Goal: Task Accomplishment & Management: Manage account settings

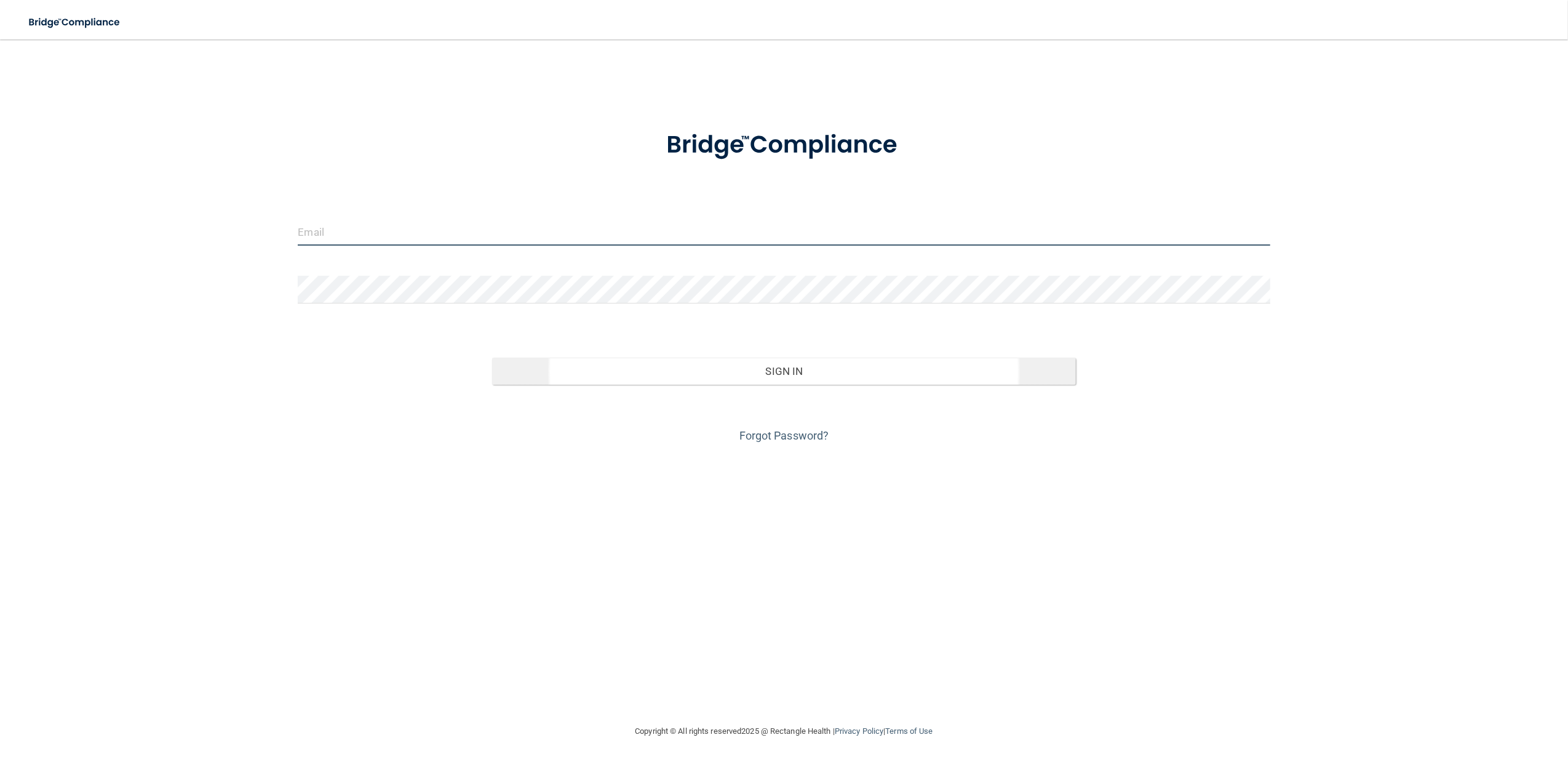
type input "[EMAIL_ADDRESS][DOMAIN_NAME]"
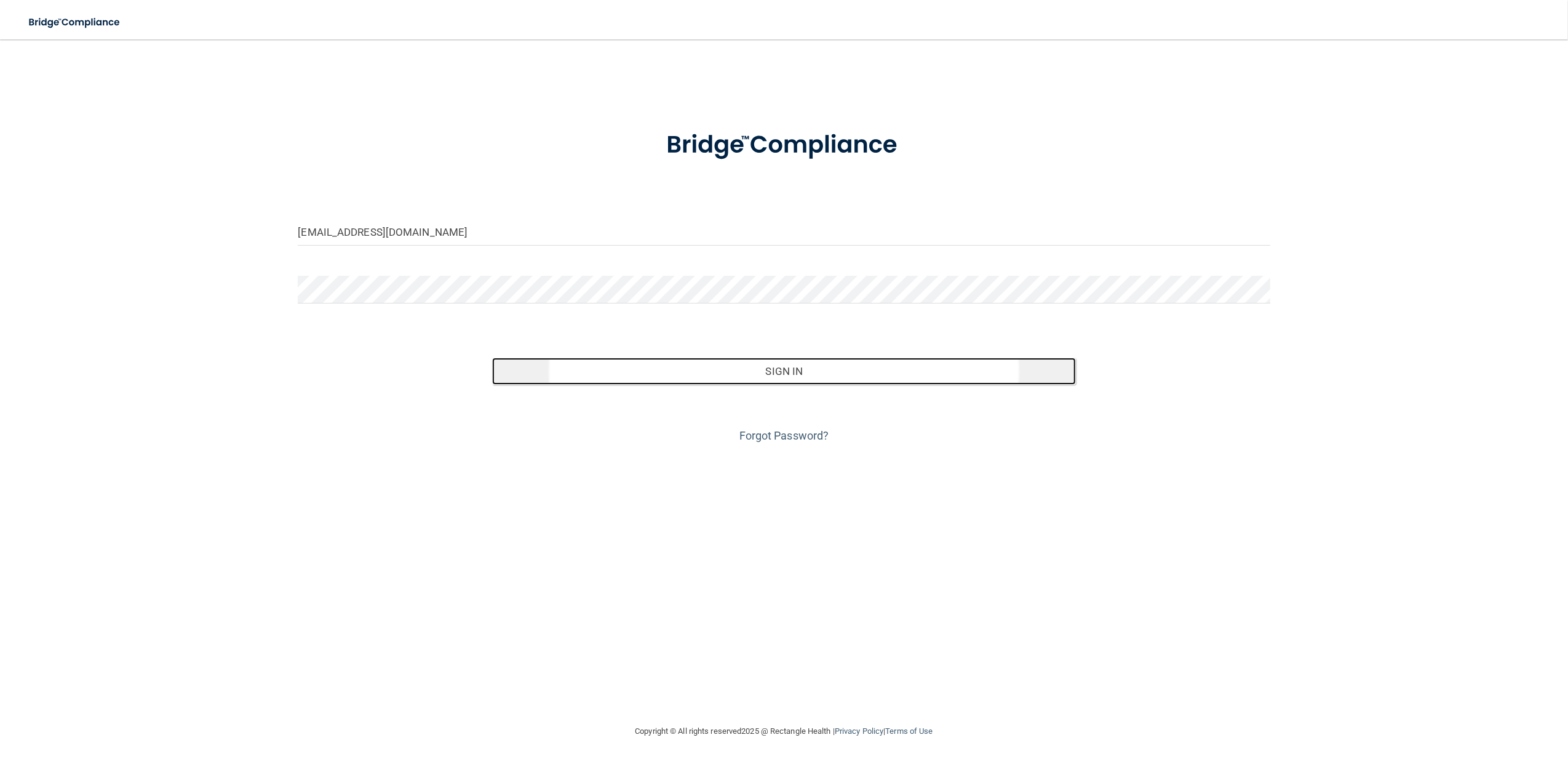
click at [705, 365] on button "Sign In" at bounding box center [784, 371] width 583 height 27
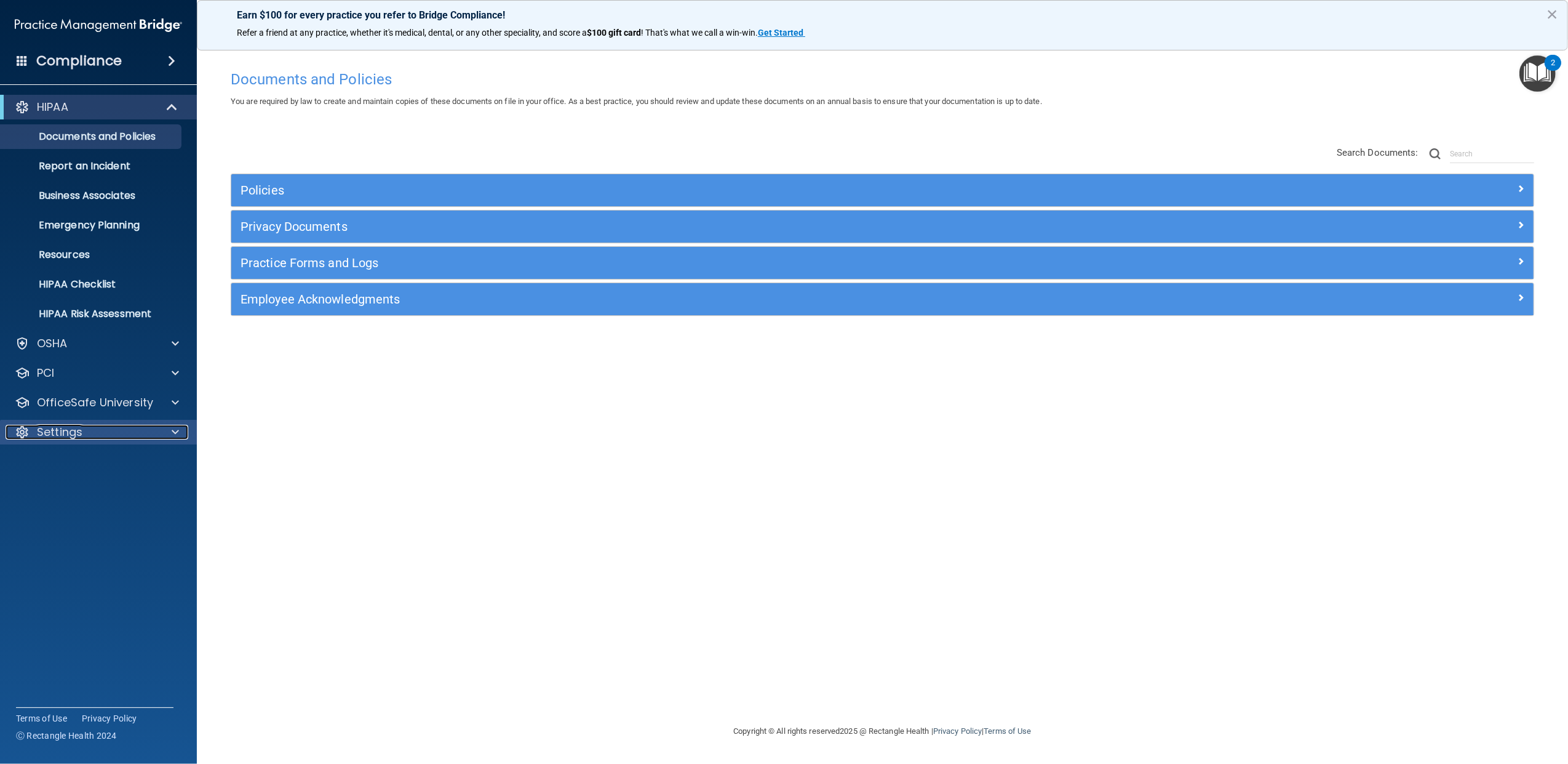
click at [83, 433] on div "Settings" at bounding box center [82, 432] width 152 height 15
click at [92, 491] on p "My Users" at bounding box center [92, 491] width 168 height 12
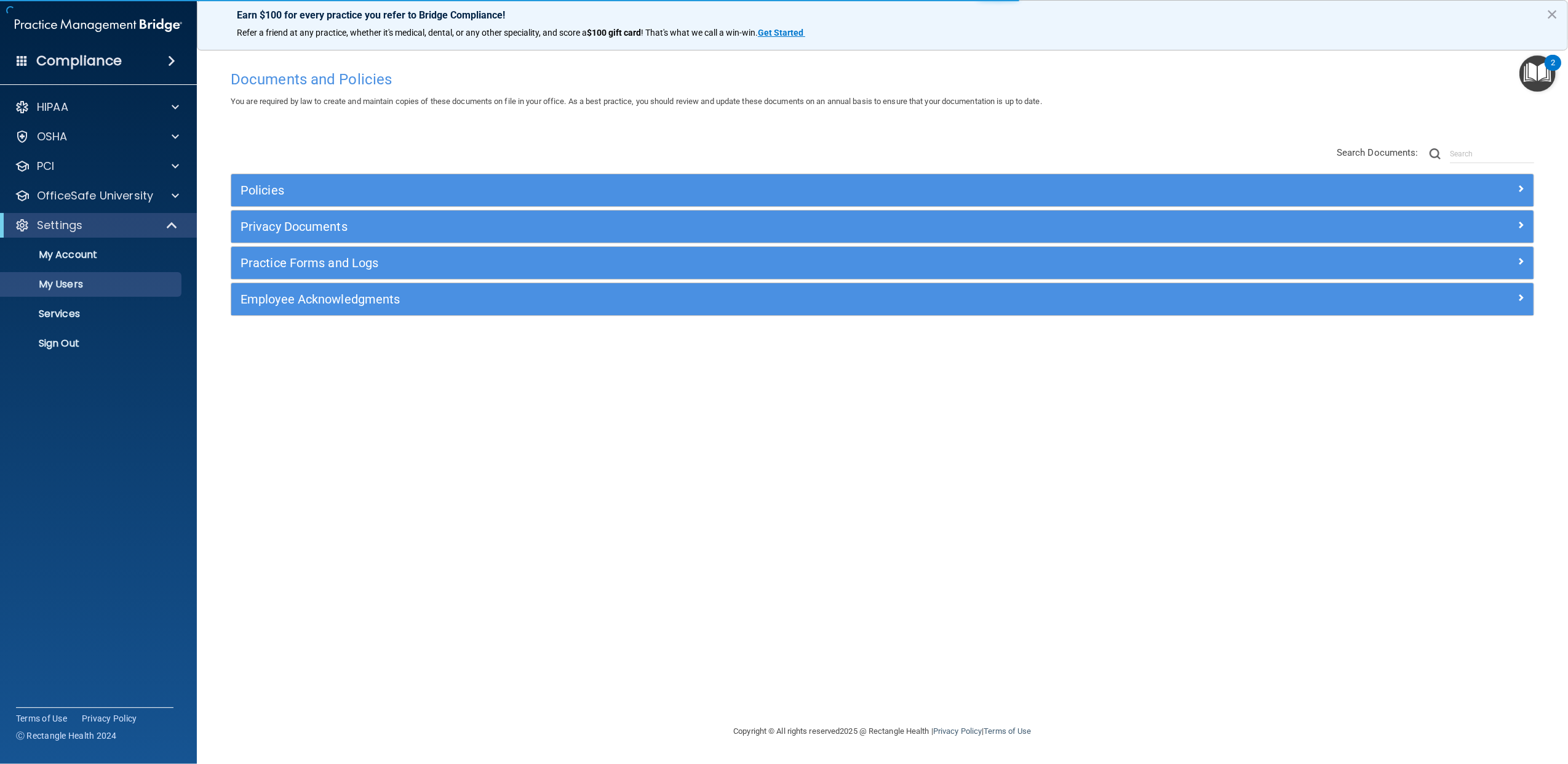
select select "20"
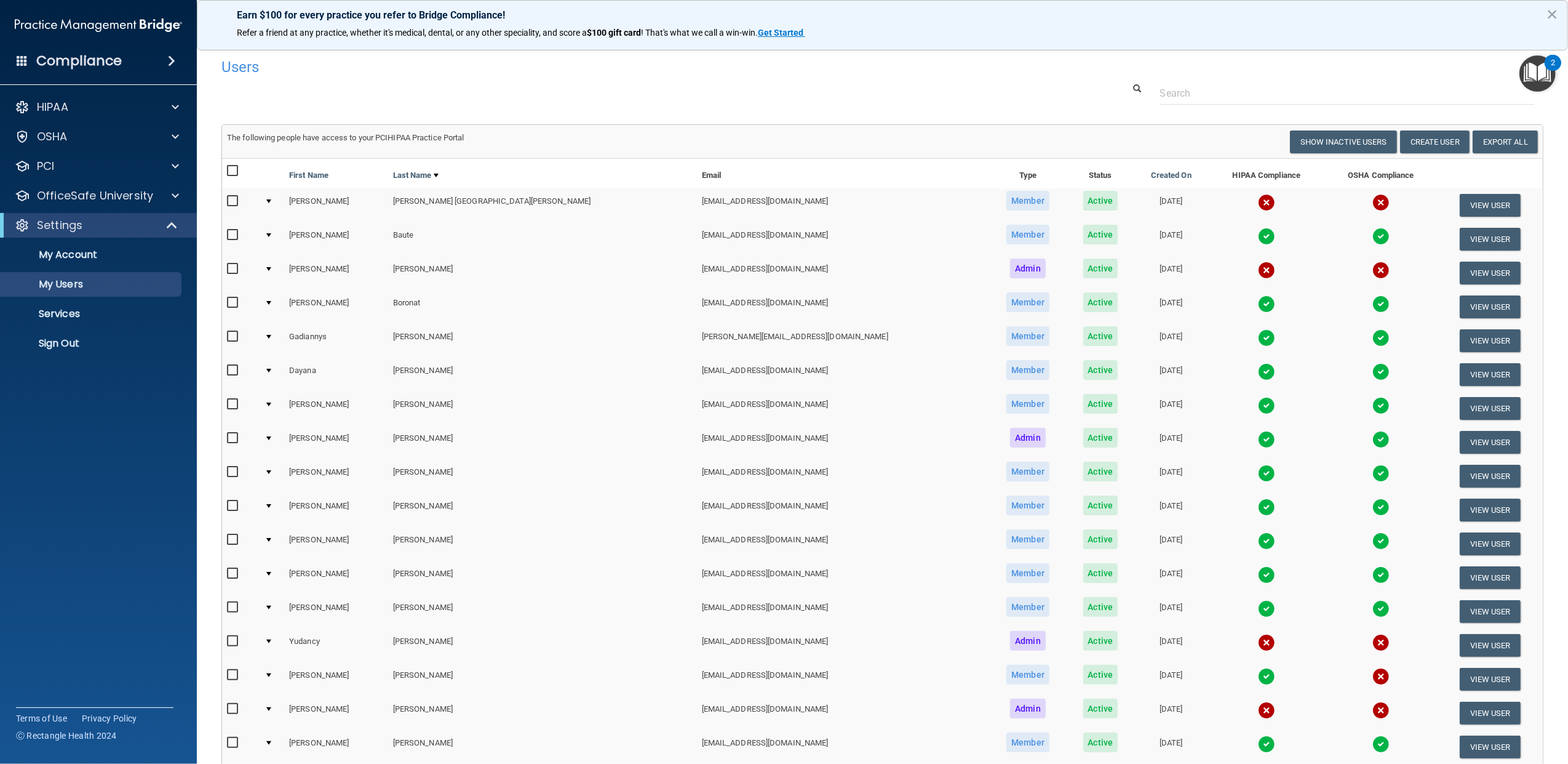
click at [271, 201] on div at bounding box center [269, 201] width 5 height 4
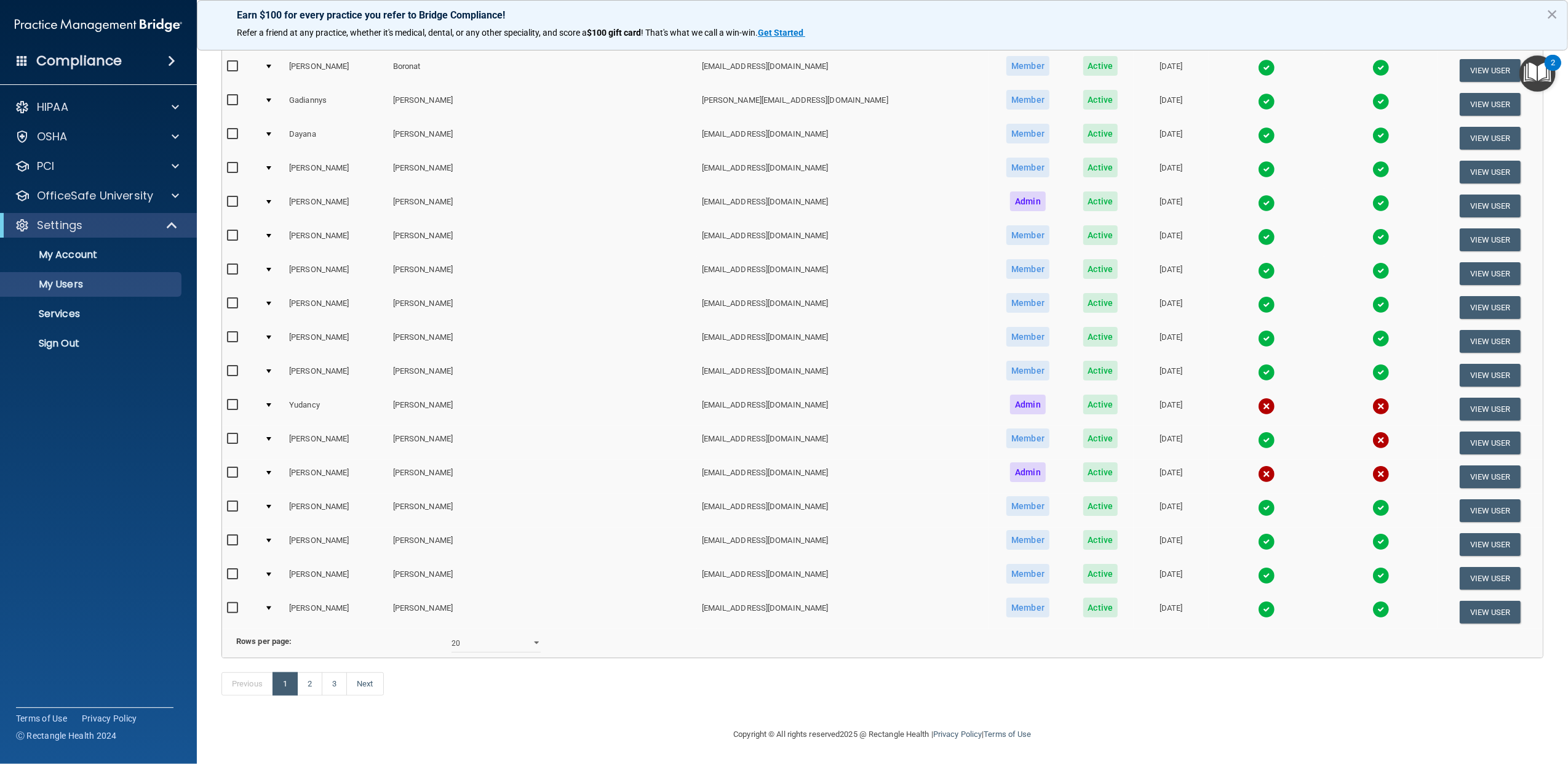
scroll to position [488, 0]
click at [311, 693] on link "2" at bounding box center [309, 684] width 25 height 24
select select "20"
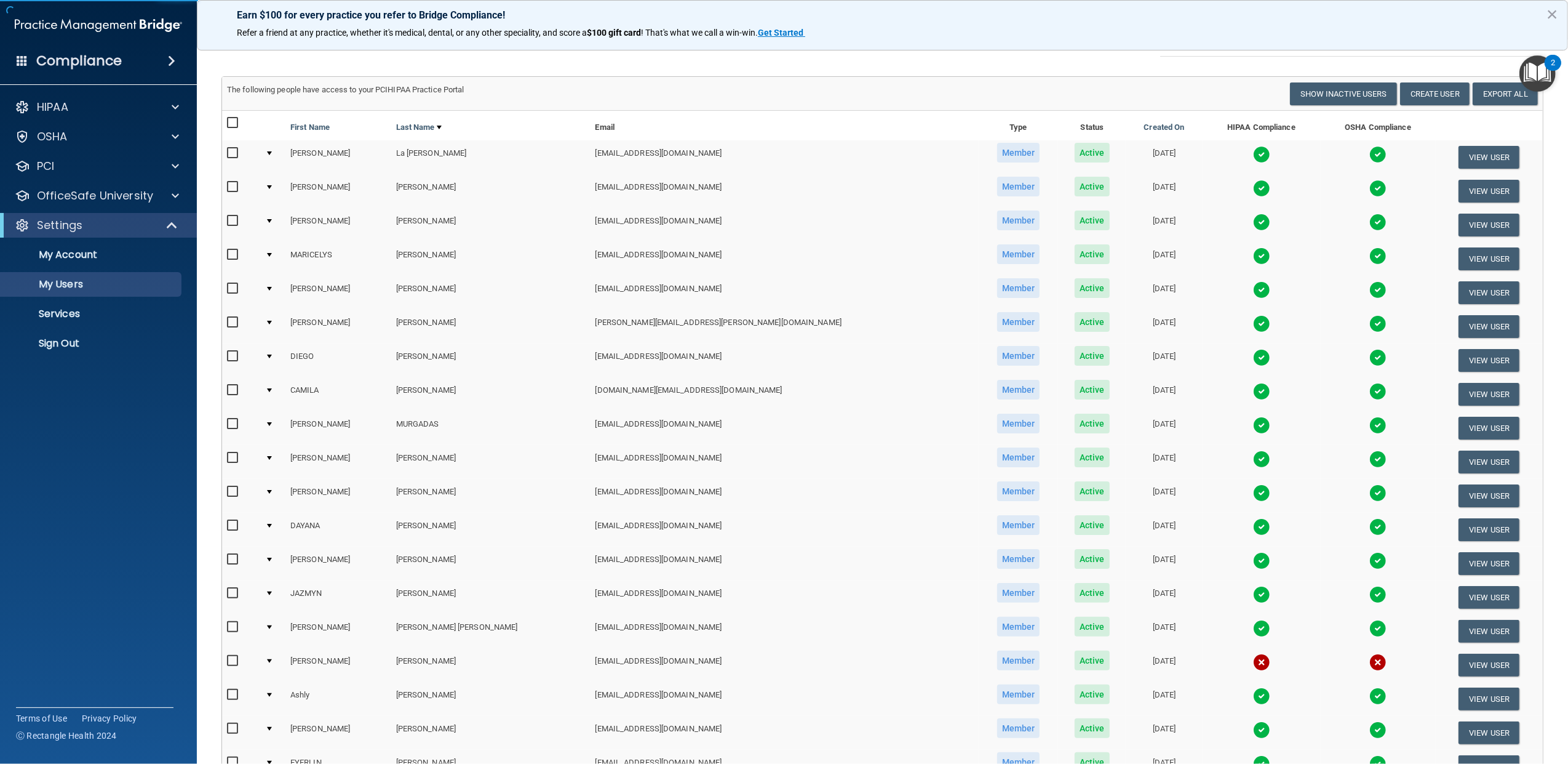
scroll to position [191, 0]
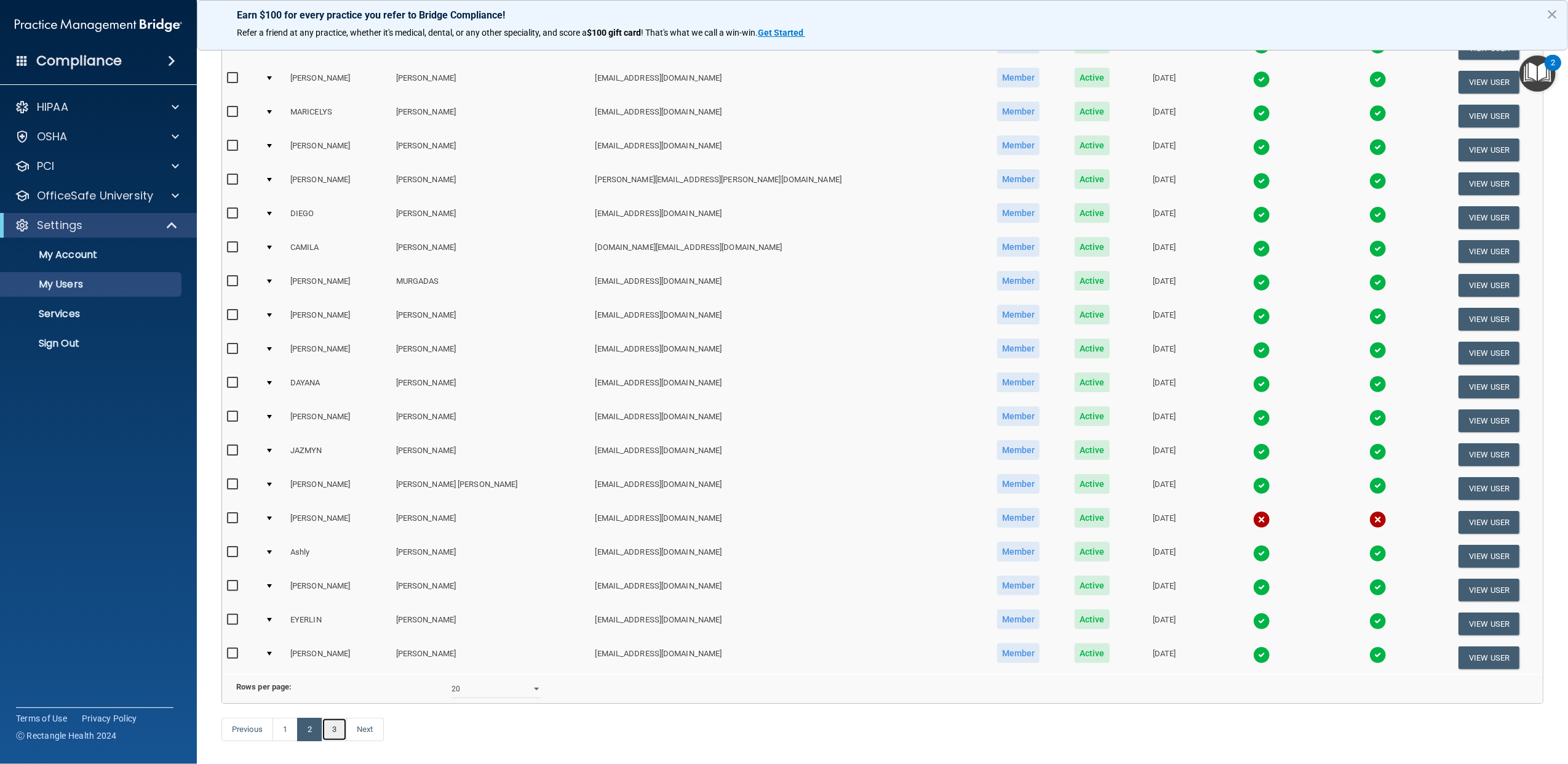
click at [332, 741] on link "3" at bounding box center [334, 729] width 25 height 24
select select "20"
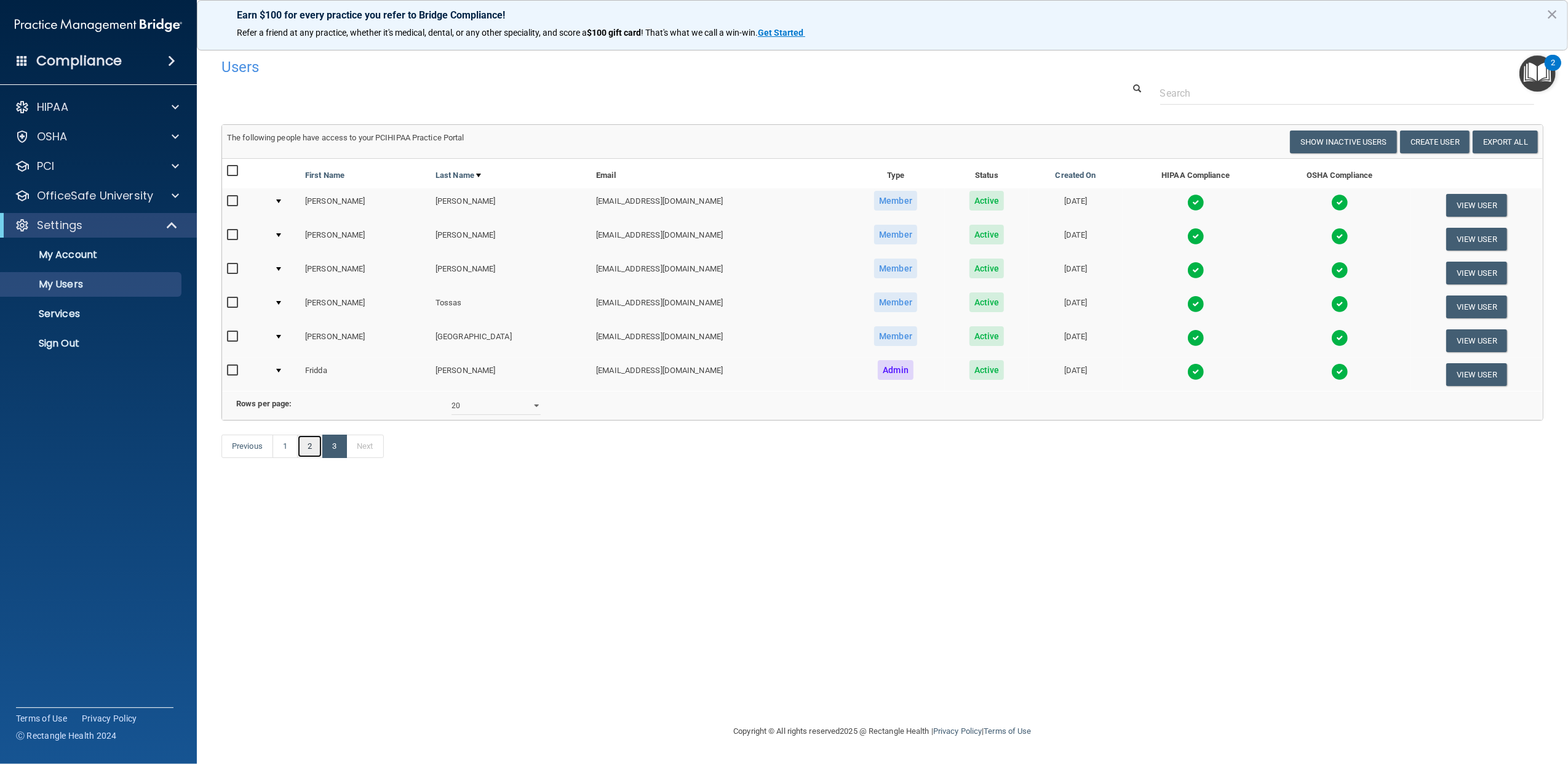
click at [308, 458] on link "2" at bounding box center [309, 446] width 25 height 24
select select "20"
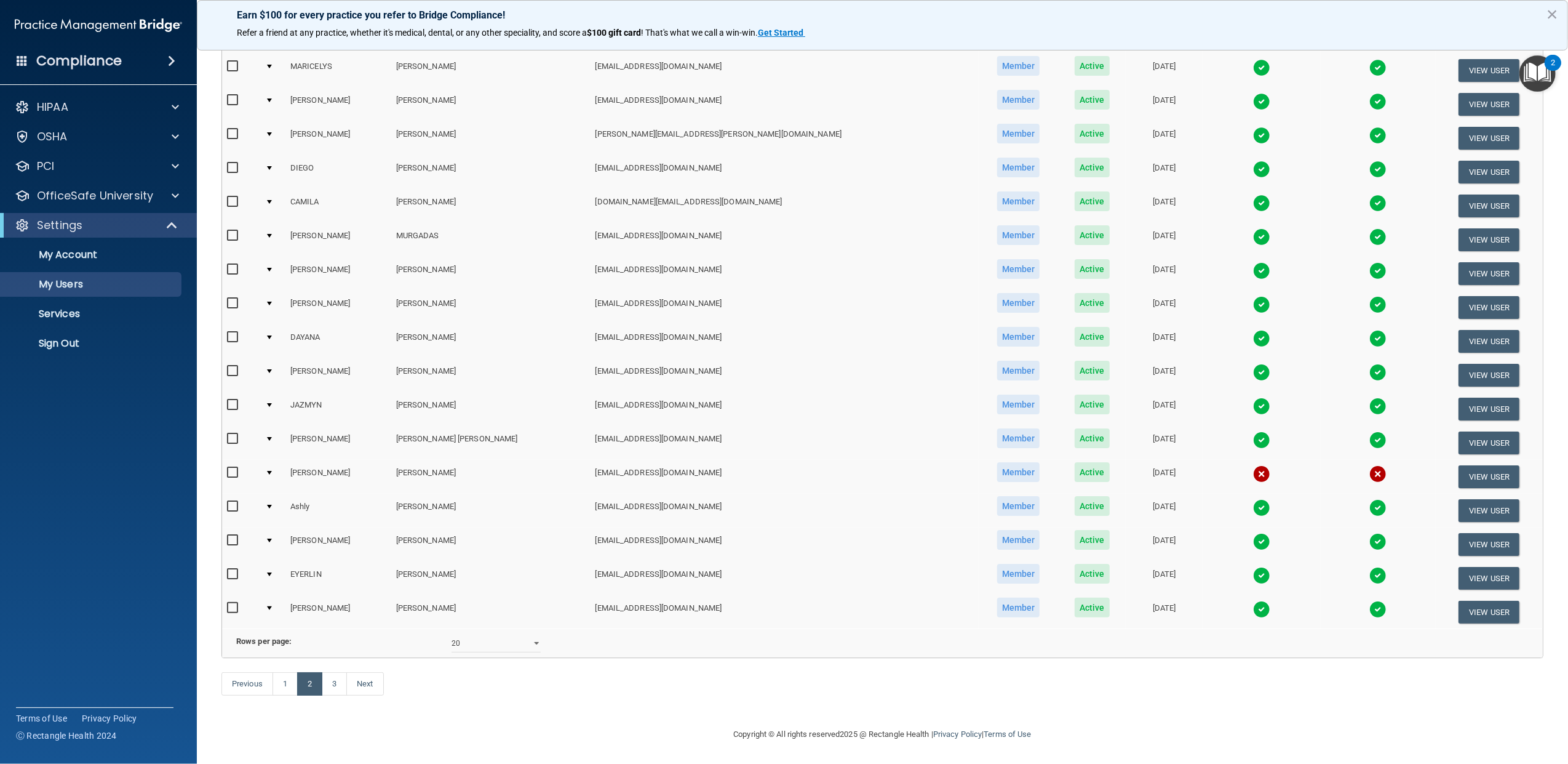
scroll to position [258, 0]
click at [273, 460] on td at bounding box center [272, 476] width 25 height 34
